Goal: Use online tool/utility: Utilize a website feature to perform a specific function

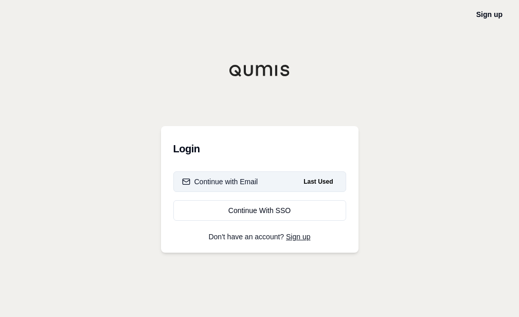
click at [255, 188] on button "Continue with Email Last Used" at bounding box center [259, 181] width 173 height 21
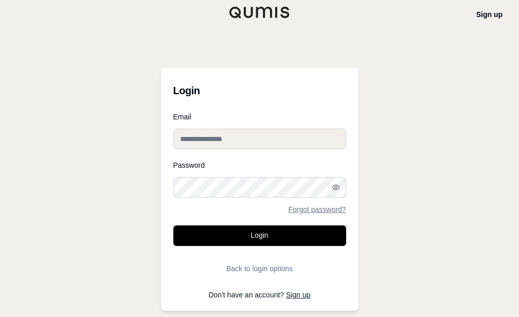
type input "**********"
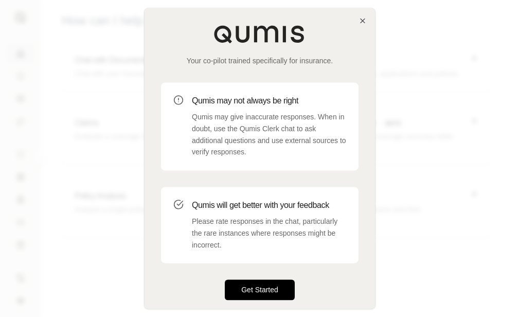
click at [277, 282] on button "Get Started" at bounding box center [260, 290] width 70 height 21
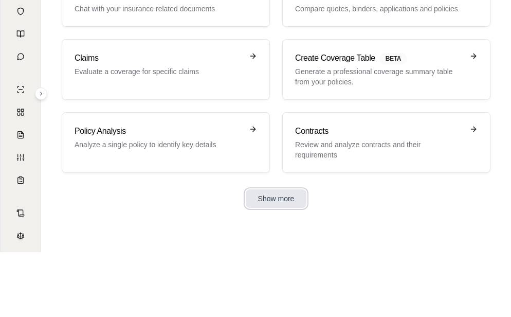
click at [256, 194] on button "Show more" at bounding box center [276, 198] width 61 height 19
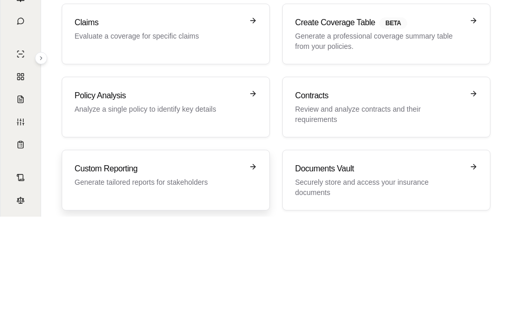
scroll to position [11, 0]
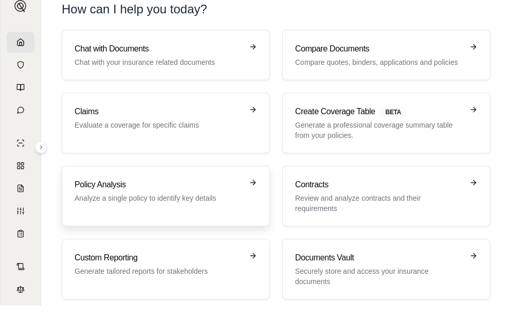
click at [182, 205] on div "Policy Analysis Analyze a single policy to identify key details" at bounding box center [166, 195] width 182 height 35
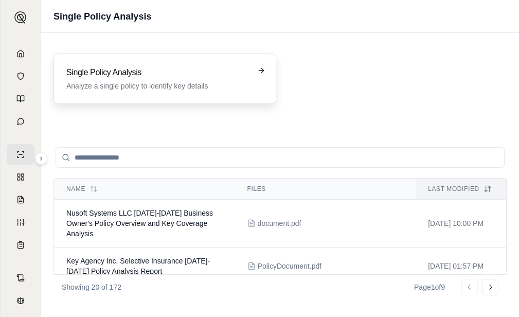
click at [164, 83] on p "Analyze a single policy to identify key details" at bounding box center [157, 86] width 182 height 10
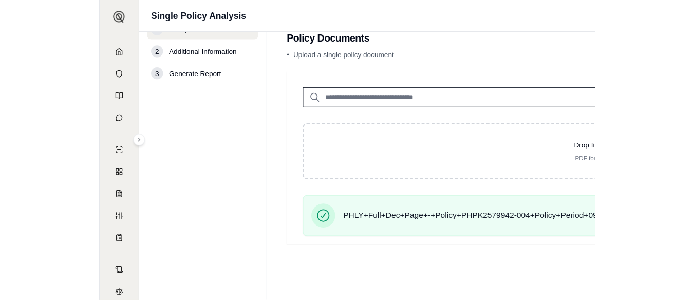
scroll to position [21, 0]
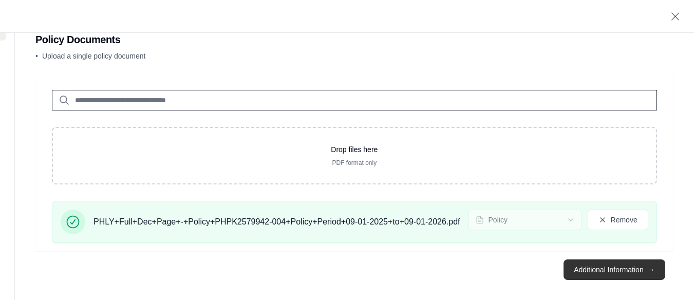
click at [518, 266] on button "Additional Information →" at bounding box center [614, 270] width 101 height 21
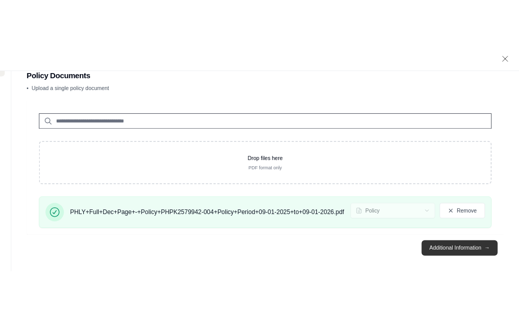
scroll to position [0, 0]
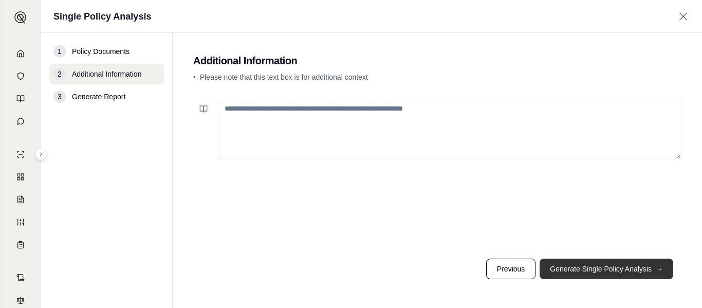
click at [518, 271] on button "Generate Single Policy Analysis →" at bounding box center [607, 269] width 134 height 21
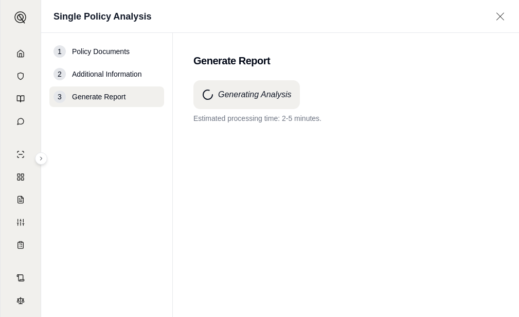
click at [501, 104] on main "Generate Report Generating Analysis Estimated processing time: 2-5 minutes." at bounding box center [346, 175] width 346 height 284
click at [466, 30] on div "Single Policy Analysis" at bounding box center [280, 16] width 478 height 33
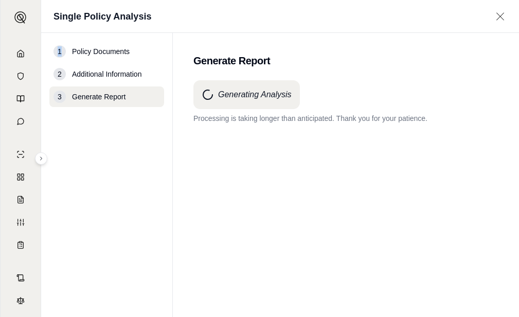
click at [466, 31] on div "Single Policy Analysis" at bounding box center [280, 16] width 478 height 33
click at [345, 71] on main "Generate Report Generating Analysis Processing is taking longer than anticipate…" at bounding box center [346, 175] width 346 height 284
